Goal: Task Accomplishment & Management: Complete application form

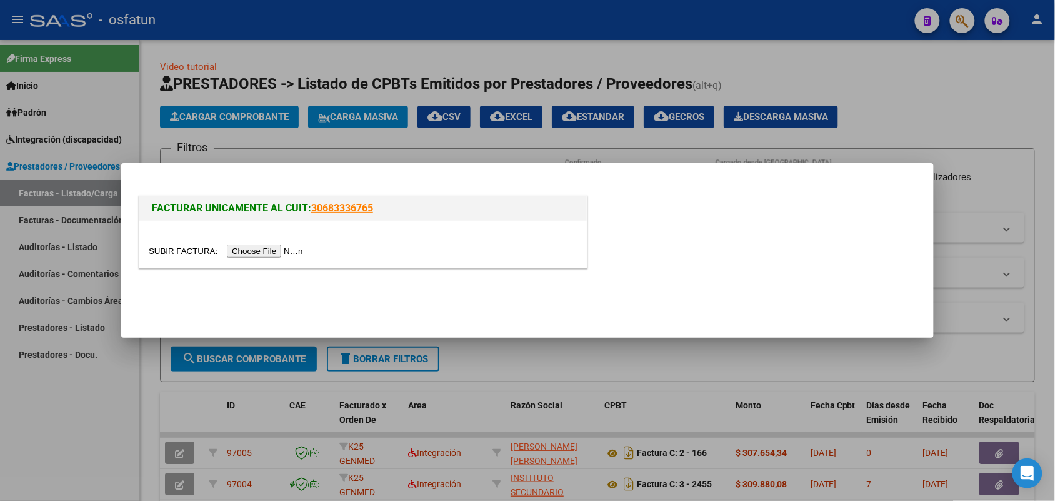
click at [263, 250] on input "file" at bounding box center [228, 250] width 158 height 13
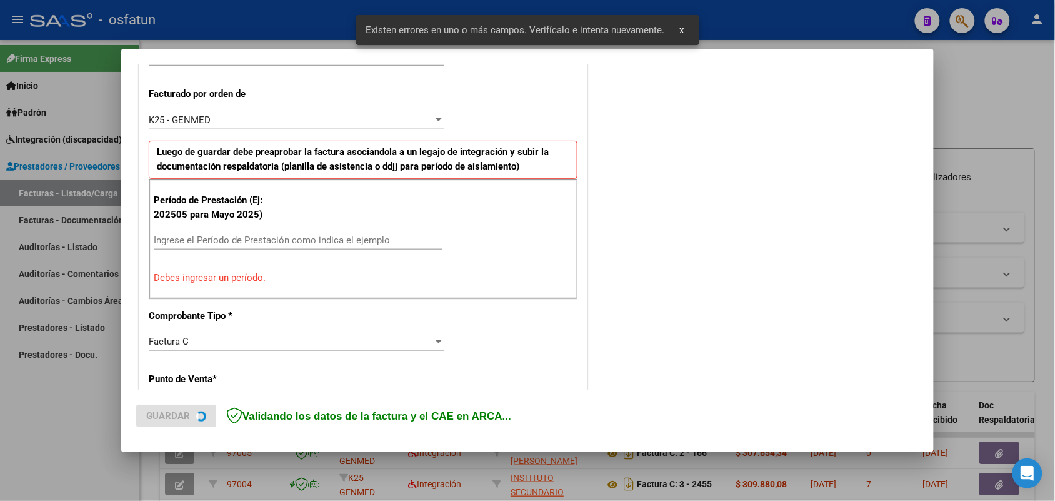
scroll to position [338, 0]
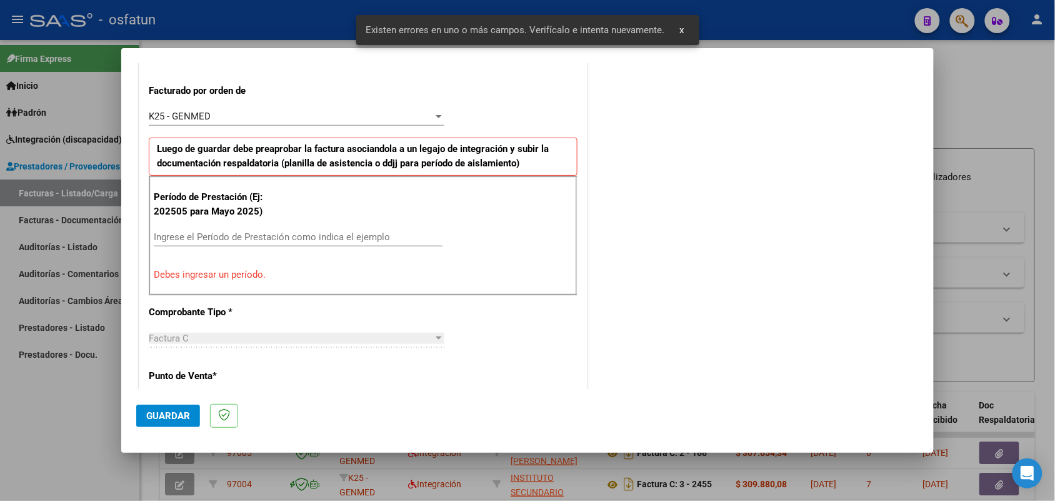
click at [304, 235] on input "Ingrese el Período de Prestación como indica el ejemplo" at bounding box center [298, 236] width 289 height 11
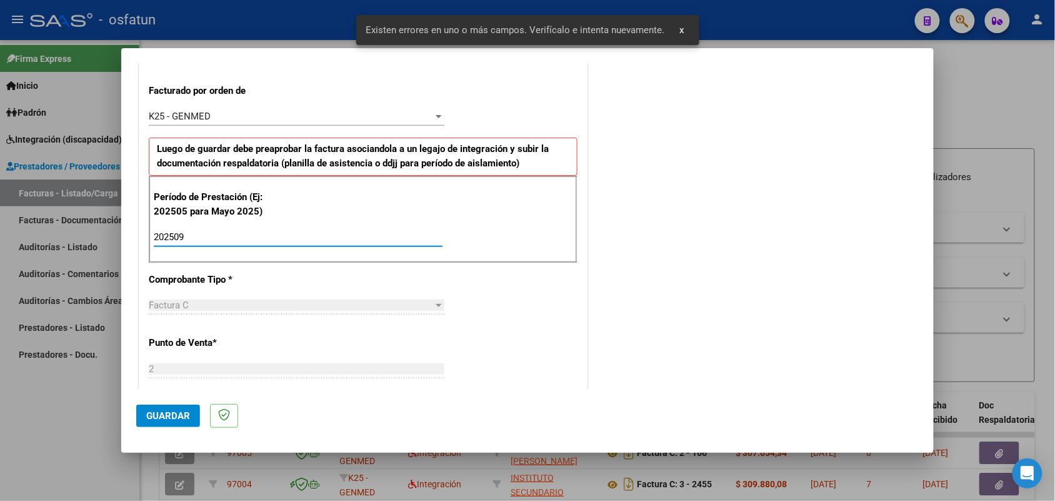
type input "202509"
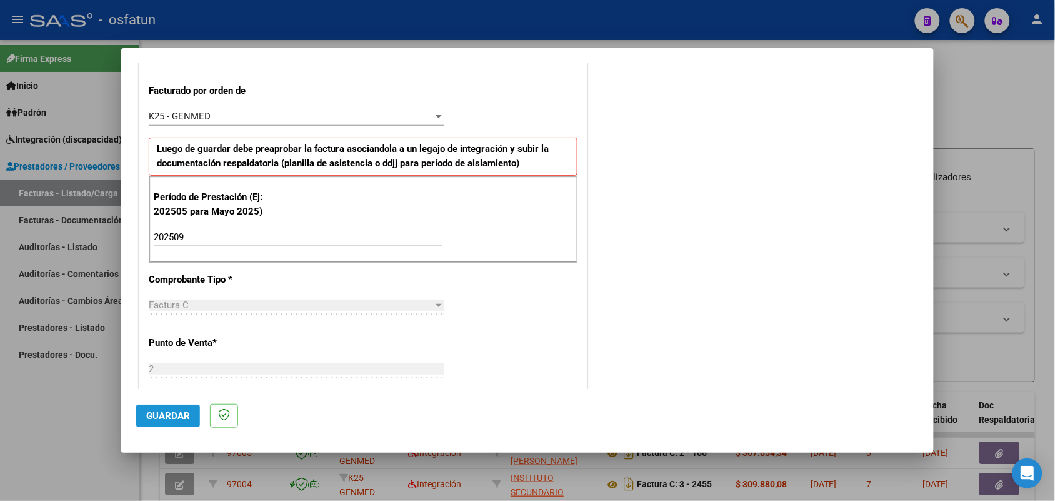
click at [169, 418] on span "Guardar" at bounding box center [168, 415] width 44 height 11
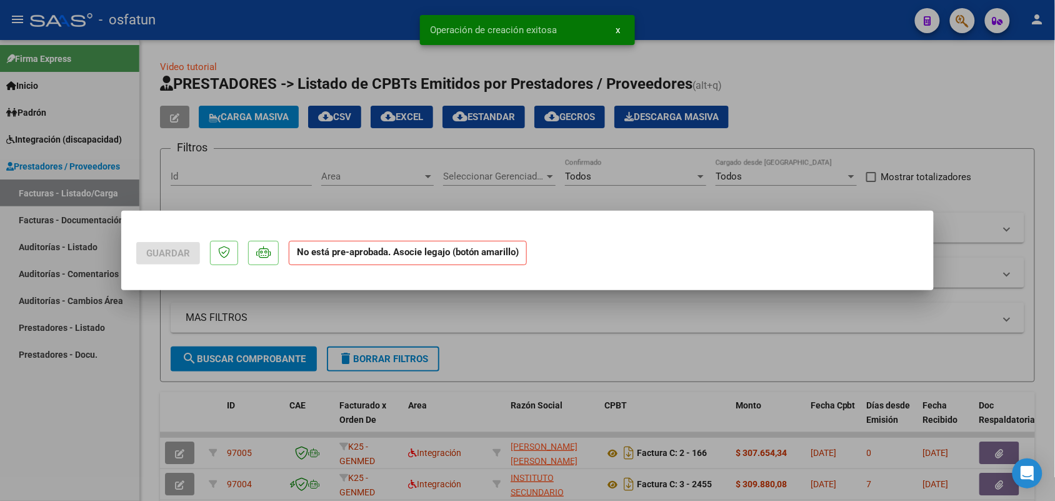
scroll to position [0, 0]
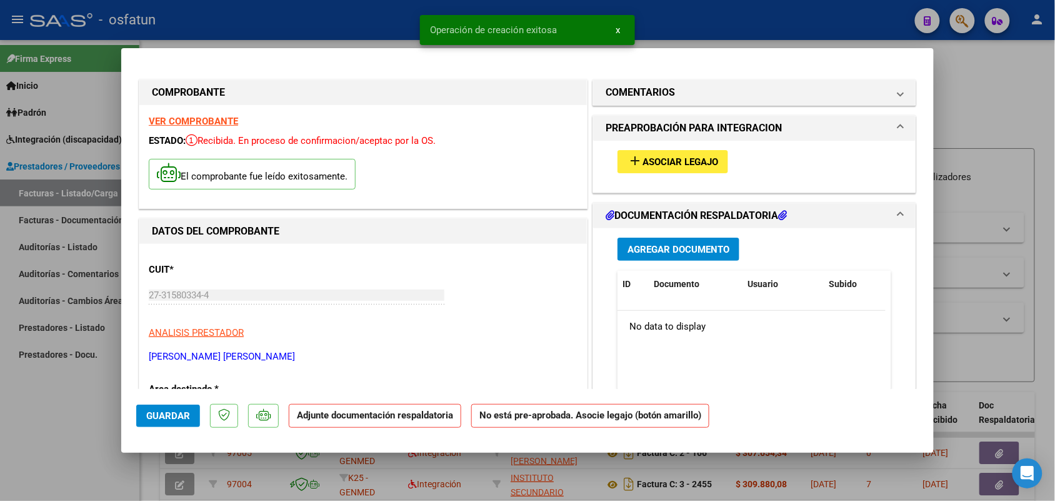
drag, startPoint x: 689, startPoint y: 148, endPoint x: 685, endPoint y: 157, distance: 9.5
click at [686, 154] on div "add Asociar Legajo" at bounding box center [754, 162] width 293 height 42
click at [685, 157] on span "Asociar Legajo" at bounding box center [681, 161] width 76 height 11
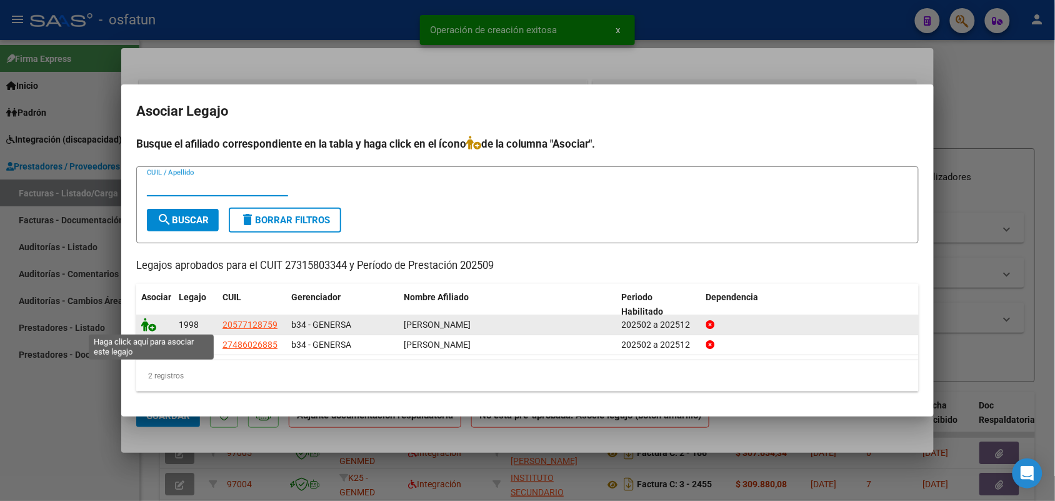
click at [151, 322] on icon at bounding box center [148, 325] width 15 height 14
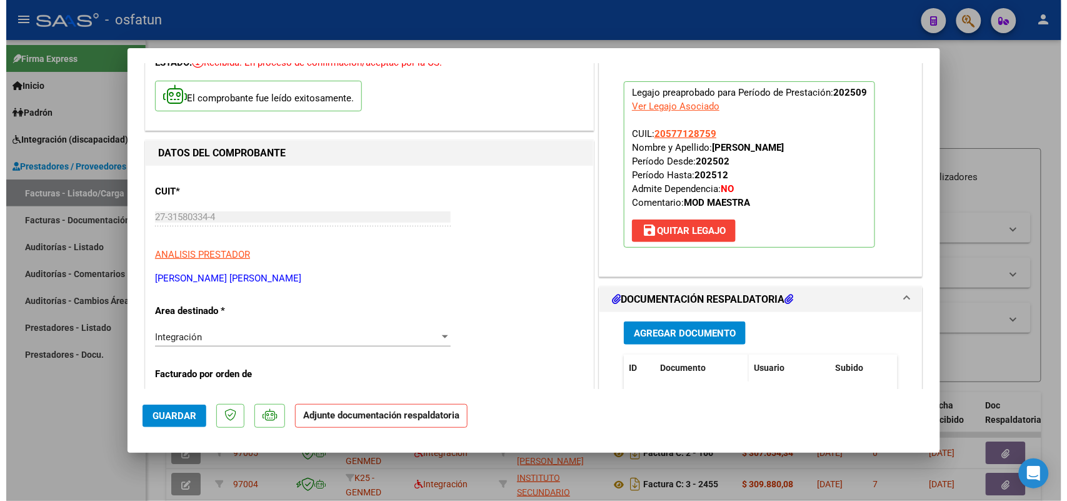
scroll to position [156, 0]
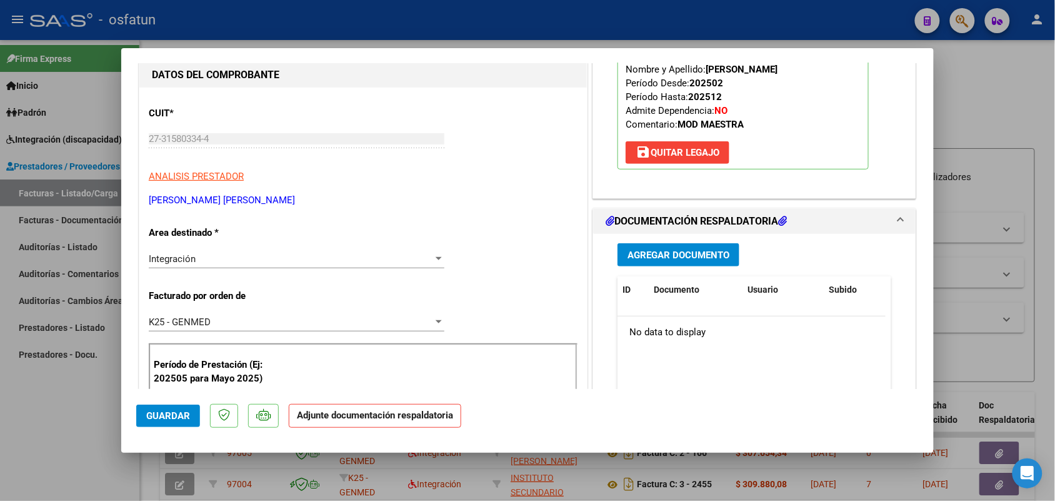
click at [680, 249] on span "Agregar Documento" at bounding box center [679, 254] width 102 height 11
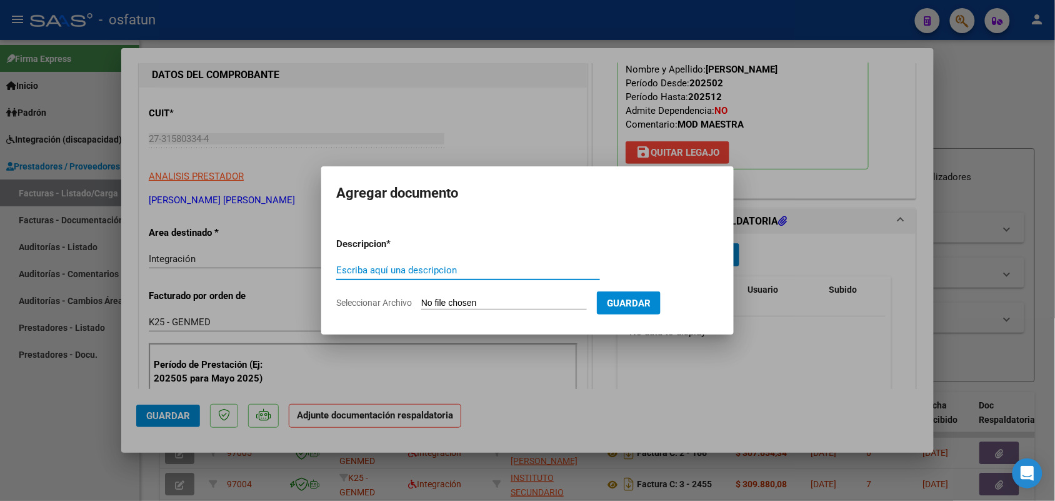
click at [347, 270] on input "Escriba aquí una descripcion" at bounding box center [468, 269] width 264 height 11
type input "asist"
click at [499, 302] on input "Seleccionar Archivo" at bounding box center [504, 304] width 166 height 12
type input "C:\fakepath\aut asi modulo benja.pdf"
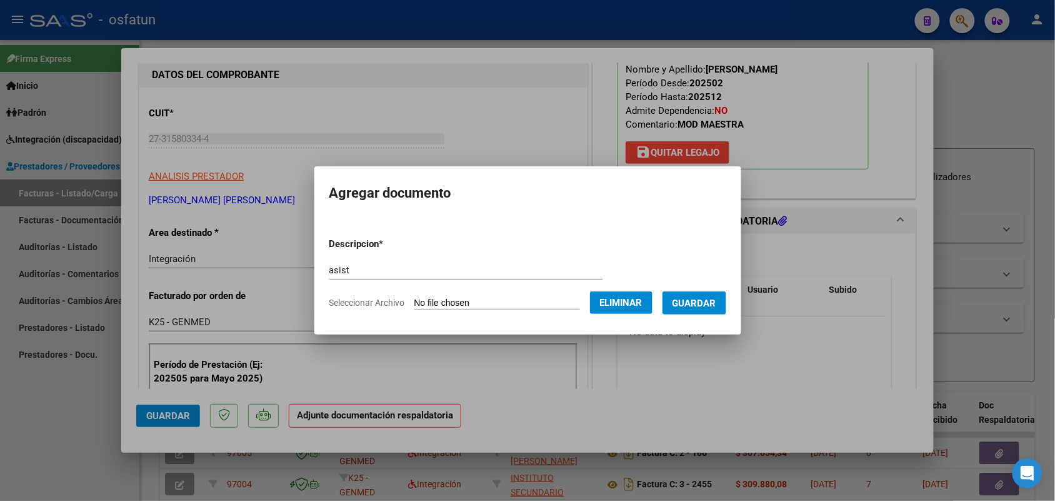
click at [711, 301] on span "Guardar" at bounding box center [695, 303] width 44 height 11
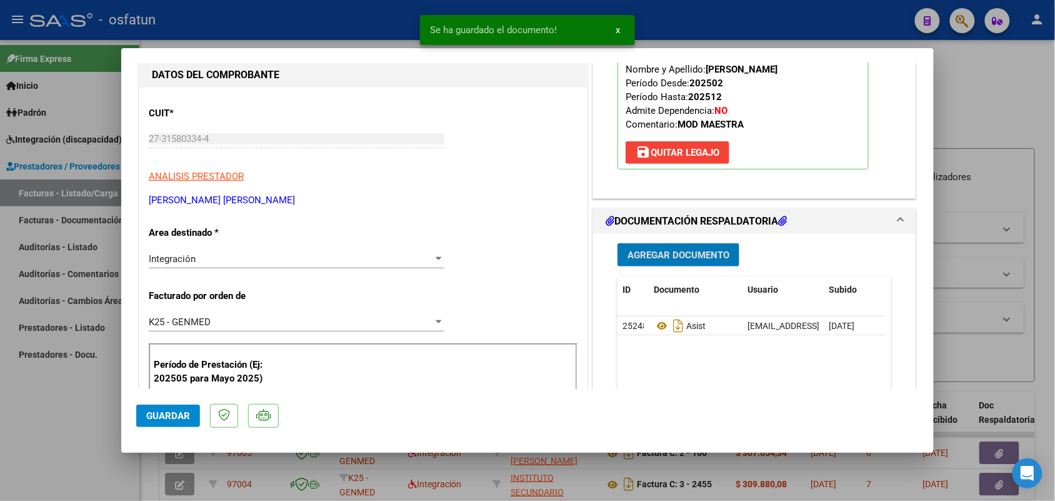
click at [176, 413] on span "Guardar" at bounding box center [168, 415] width 44 height 11
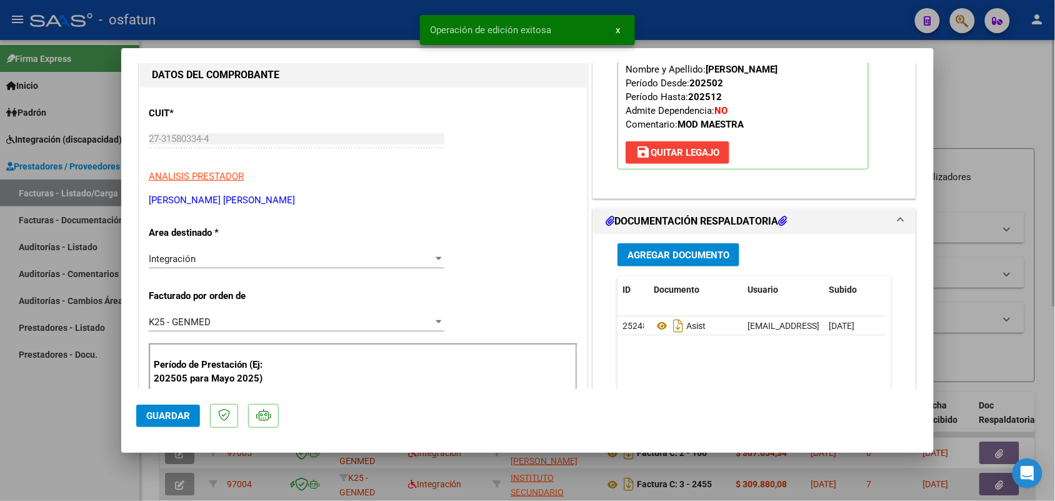
drag, startPoint x: 99, startPoint y: 401, endPoint x: 445, endPoint y: 500, distance: 360.1
click at [99, 402] on div at bounding box center [527, 250] width 1055 height 501
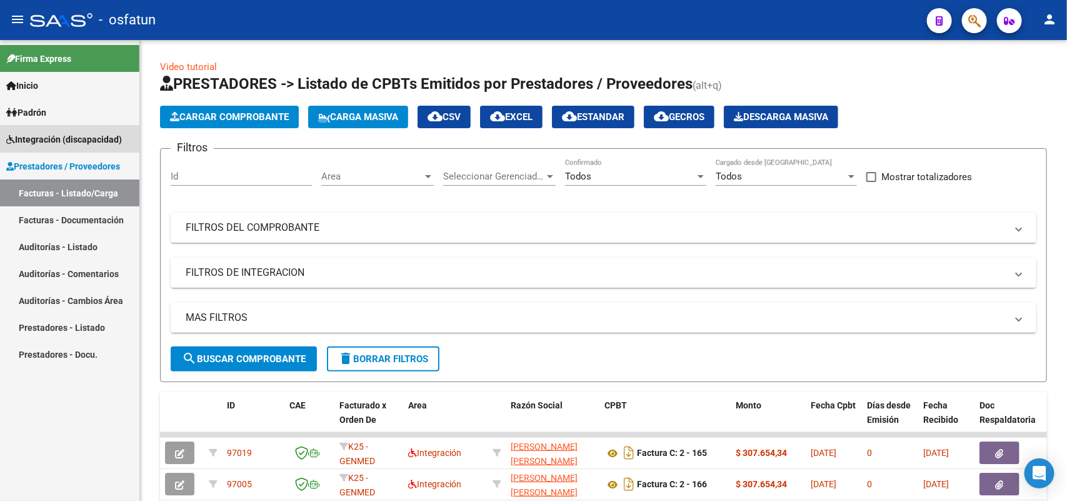
click at [63, 138] on span "Integración (discapacidad)" at bounding box center [64, 140] width 116 height 14
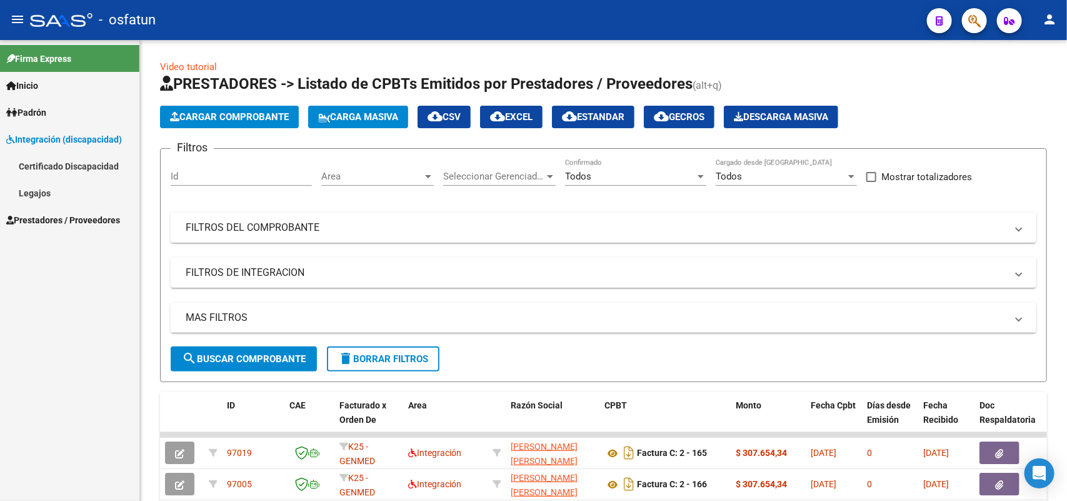
click at [33, 189] on link "Legajos" at bounding box center [69, 192] width 139 height 27
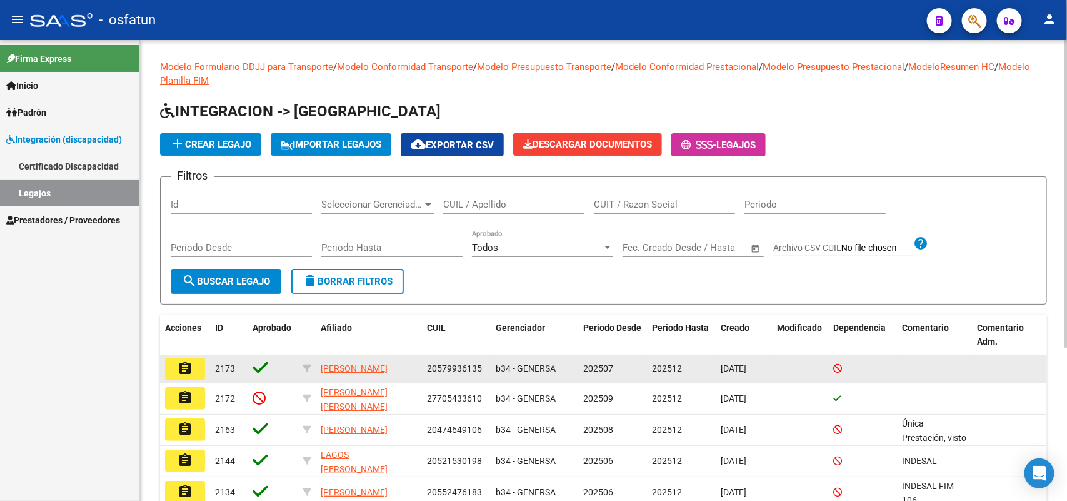
click at [225, 364] on span "2173" at bounding box center [225, 368] width 20 height 10
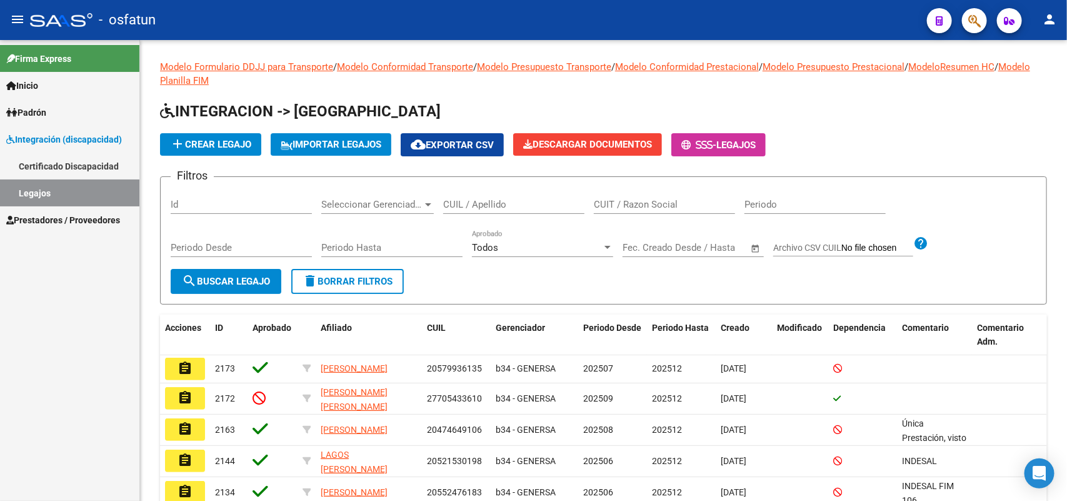
click at [191, 371] on mat-icon "assignment" at bounding box center [185, 368] width 15 height 15
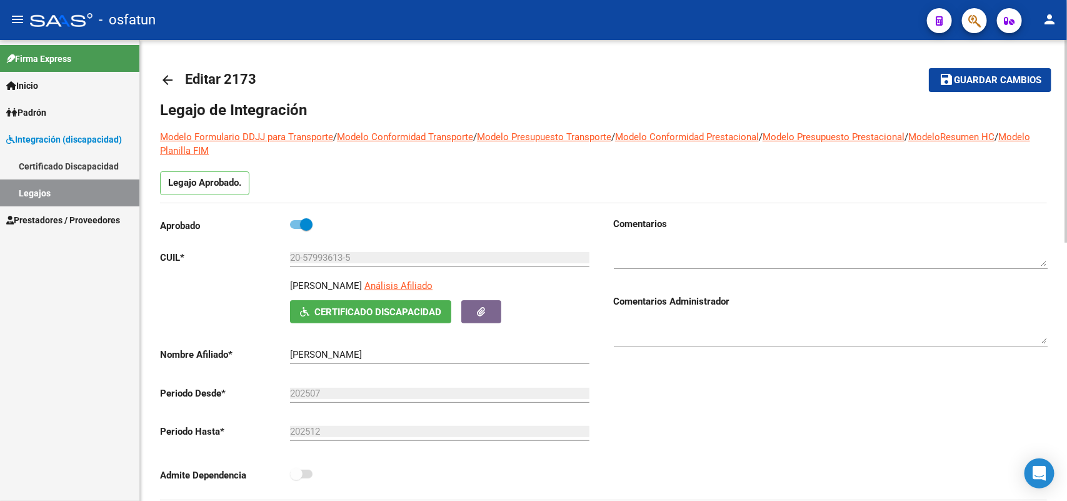
click at [164, 79] on mat-icon "arrow_back" at bounding box center [167, 80] width 15 height 15
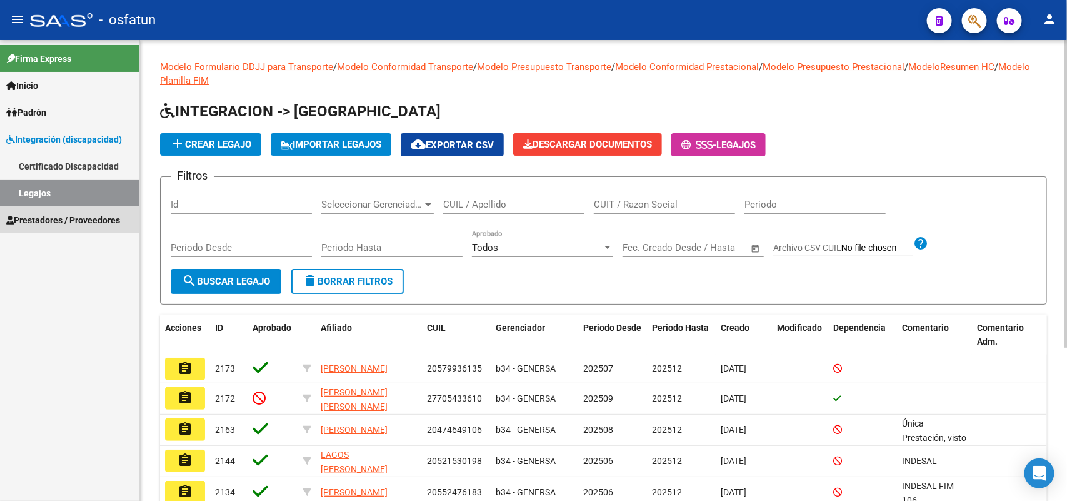
click at [60, 214] on span "Prestadores / Proveedores" at bounding box center [63, 220] width 114 height 14
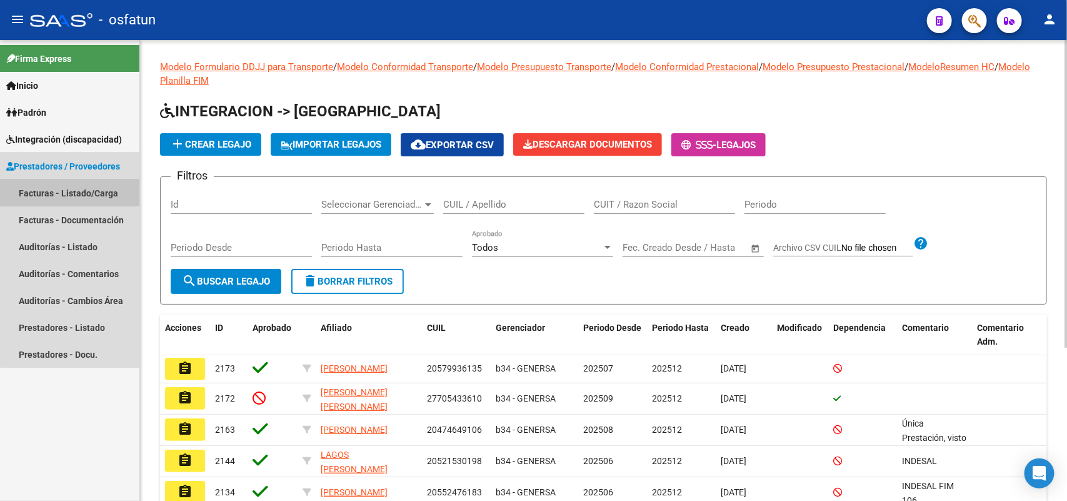
click at [76, 185] on link "Facturas - Listado/Carga" at bounding box center [69, 192] width 139 height 27
